Goal: Information Seeking & Learning: Learn about a topic

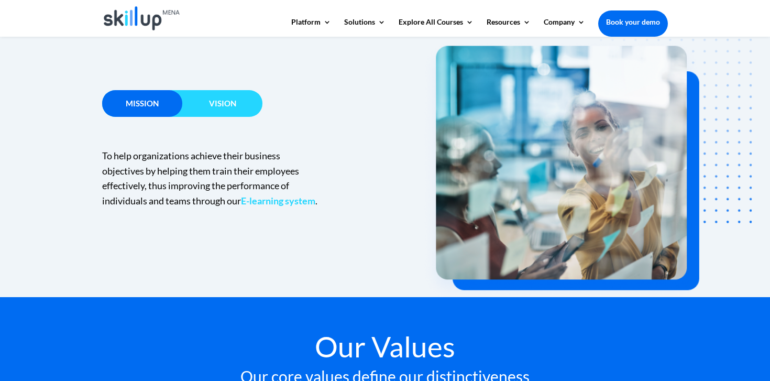
scroll to position [700, 0]
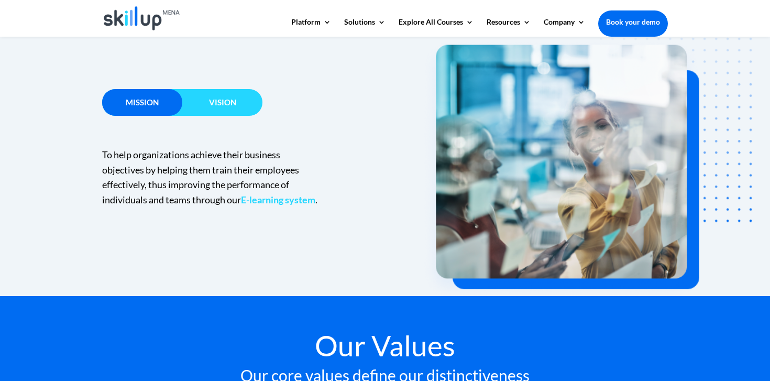
click at [226, 106] on span "Vision" at bounding box center [222, 101] width 27 height 9
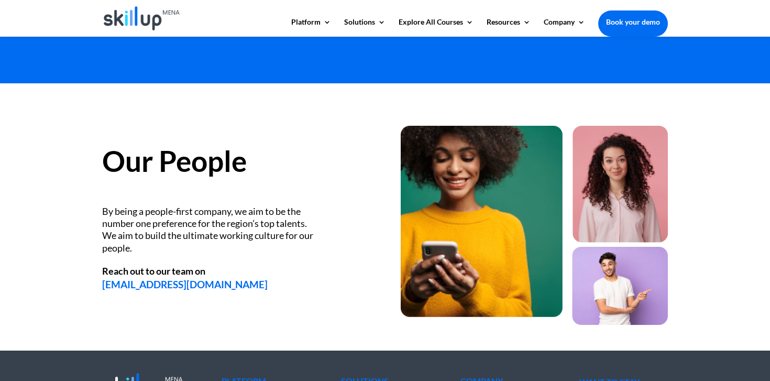
scroll to position [1458, 0]
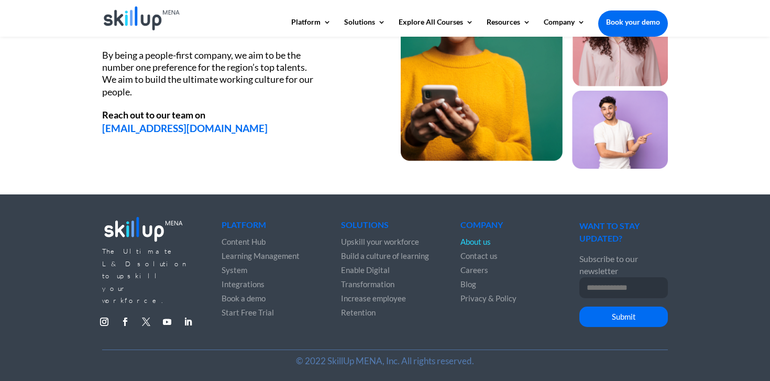
click at [148, 313] on link "Follow" at bounding box center [146, 321] width 17 height 17
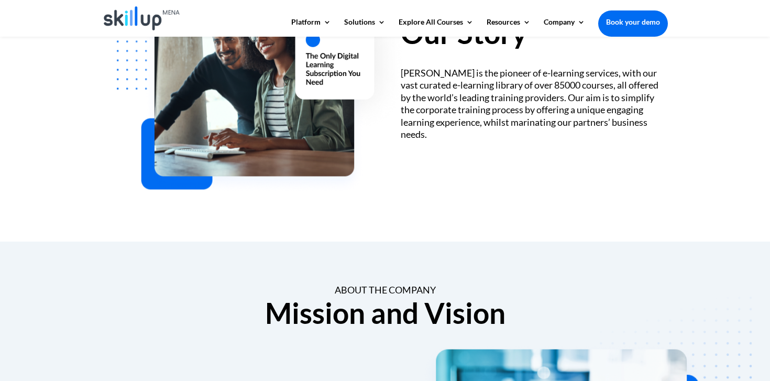
scroll to position [0, 0]
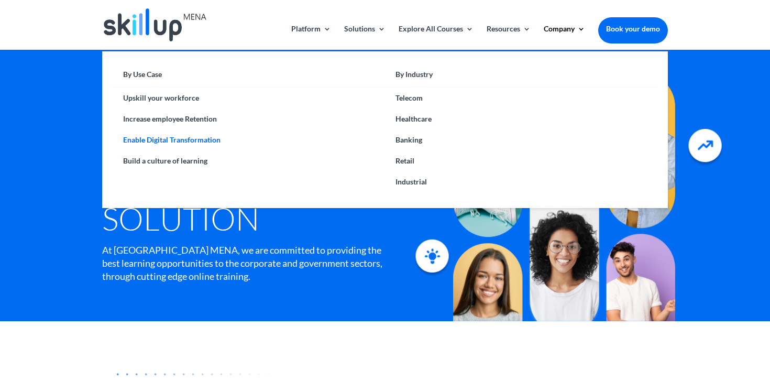
click at [167, 144] on link "Enable Digital Transformation" at bounding box center [249, 139] width 273 height 21
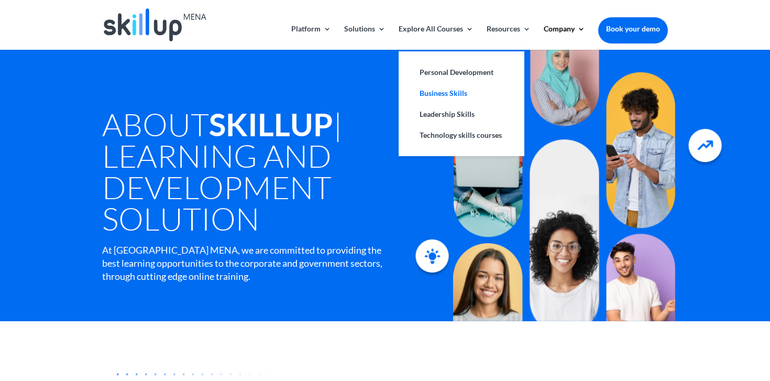
click at [439, 95] on link "Business Skills" at bounding box center [461, 93] width 105 height 21
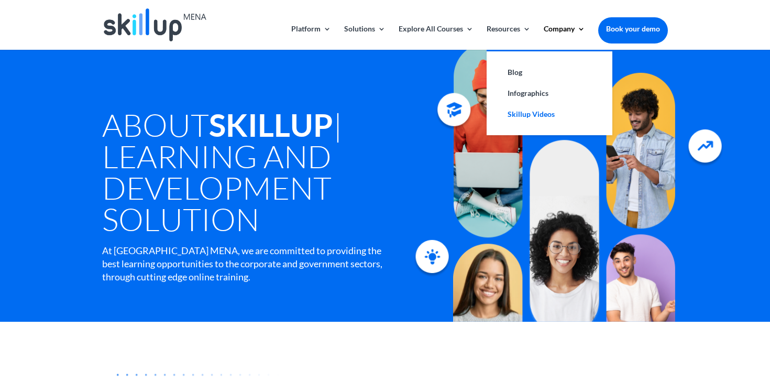
click at [532, 113] on link "Skillup Videos" at bounding box center [549, 114] width 105 height 21
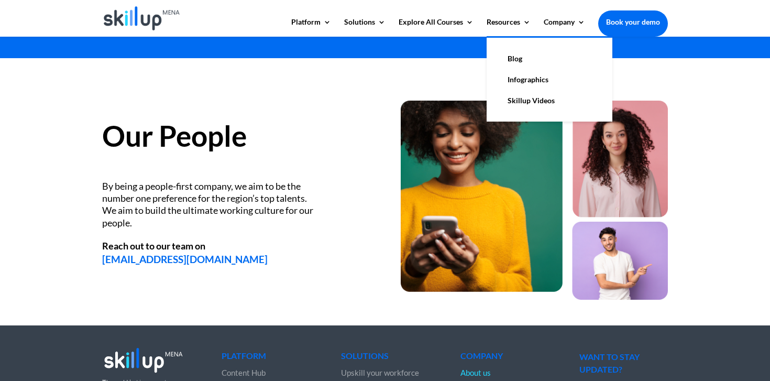
scroll to position [1458, 0]
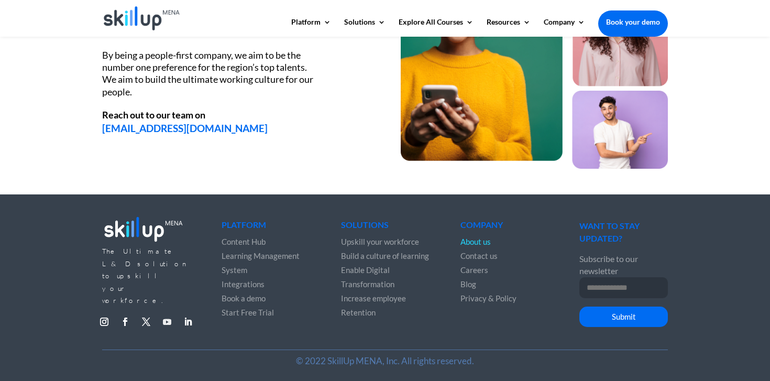
click at [169, 313] on link "Follow" at bounding box center [167, 321] width 17 height 17
click at [123, 313] on link "Follow" at bounding box center [125, 321] width 17 height 17
